Goal: Task Accomplishment & Management: Manage account settings

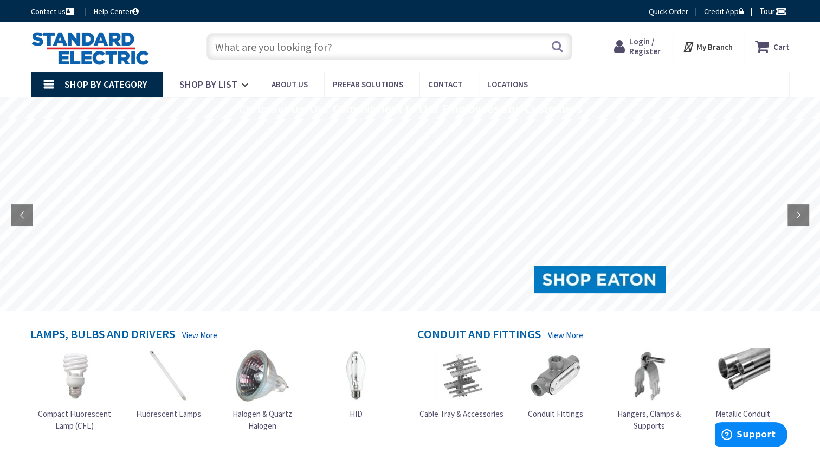
click at [647, 44] on span "Login / Register" at bounding box center [644, 46] width 31 height 20
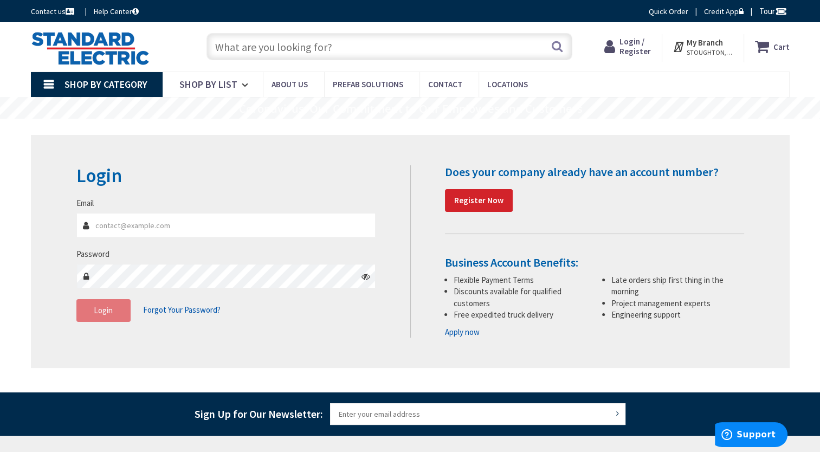
type input "[EMAIL_ADDRESS][DOMAIN_NAME]"
click at [112, 316] on button "Login" at bounding box center [103, 310] width 54 height 23
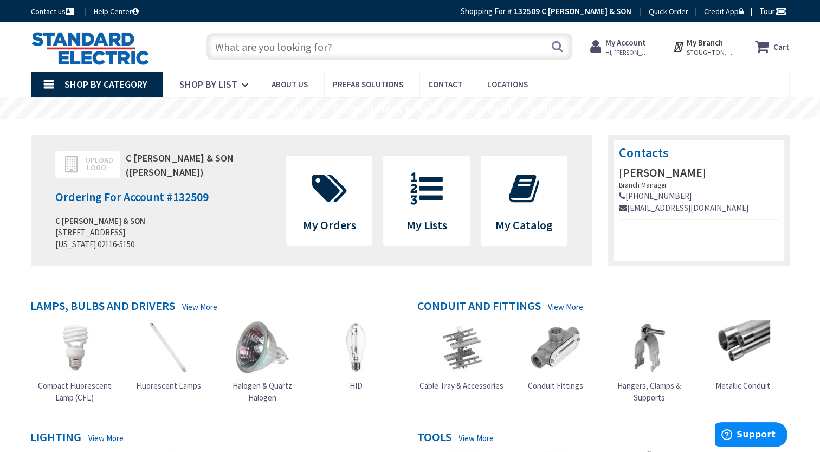
click at [615, 49] on span "Hi, Sal" at bounding box center [629, 52] width 46 height 9
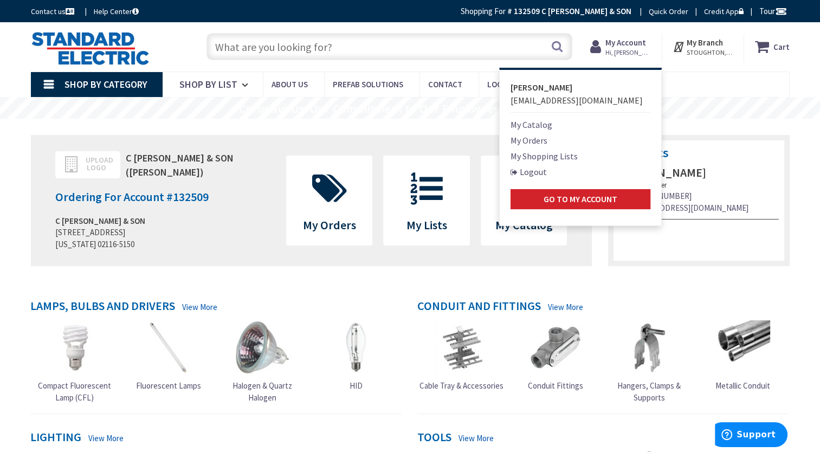
click at [802, 176] on main "Upload Logo C PIZZANO & SON (Sal Pizzano) Ordering For Account # 132509 C PIZZA…" at bounding box center [410, 421] width 813 height 604
